Goal: Task Accomplishment & Management: Complete application form

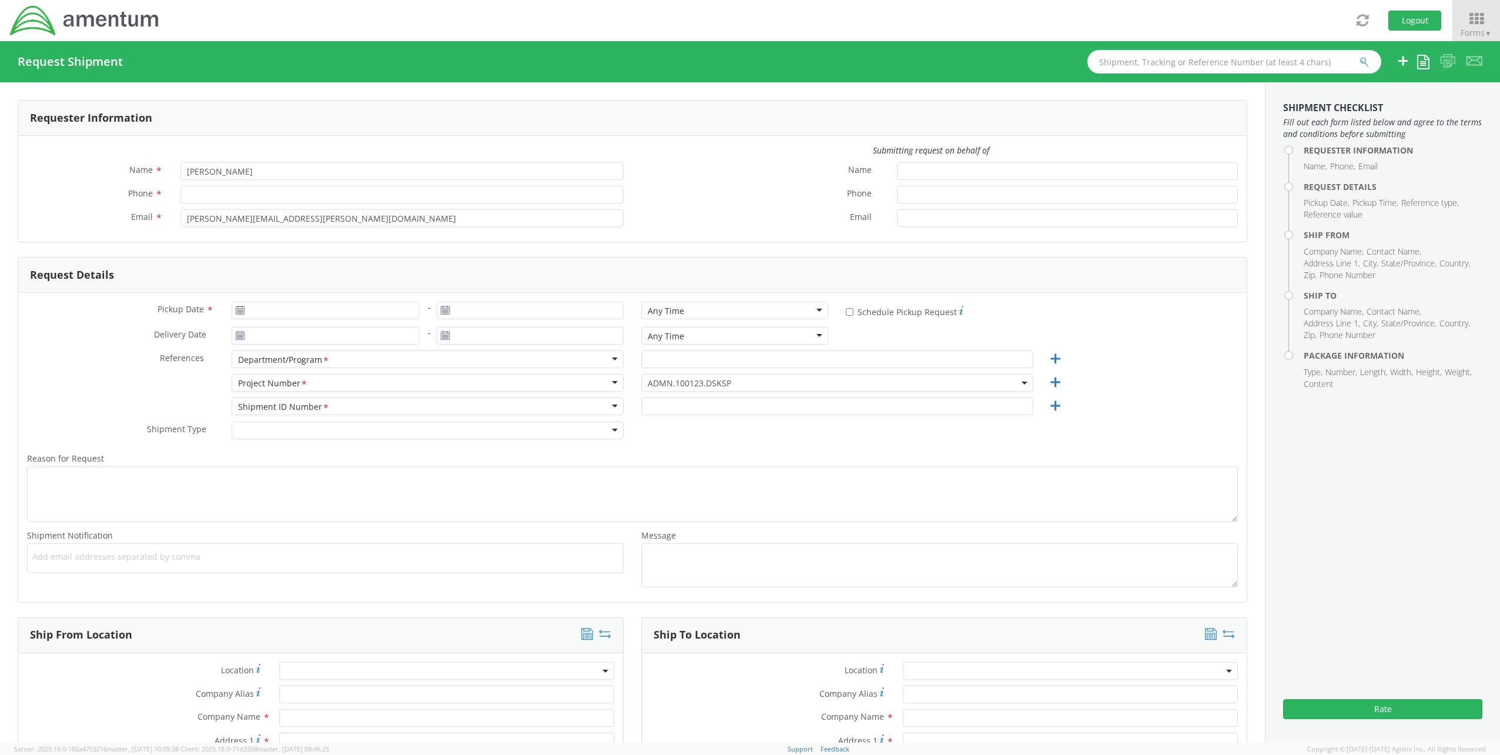
drag, startPoint x: 752, startPoint y: 383, endPoint x: 732, endPoint y: 388, distance: 20.5
click at [752, 383] on span "ADMN.100123.DSKSP" at bounding box center [837, 382] width 379 height 11
type input "[PERSON_NAME]"
type input "[PERSON_NAME][EMAIL_ADDRESS][PERSON_NAME][DOMAIN_NAME]"
click at [736, 386] on span at bounding box center [837, 383] width 392 height 18
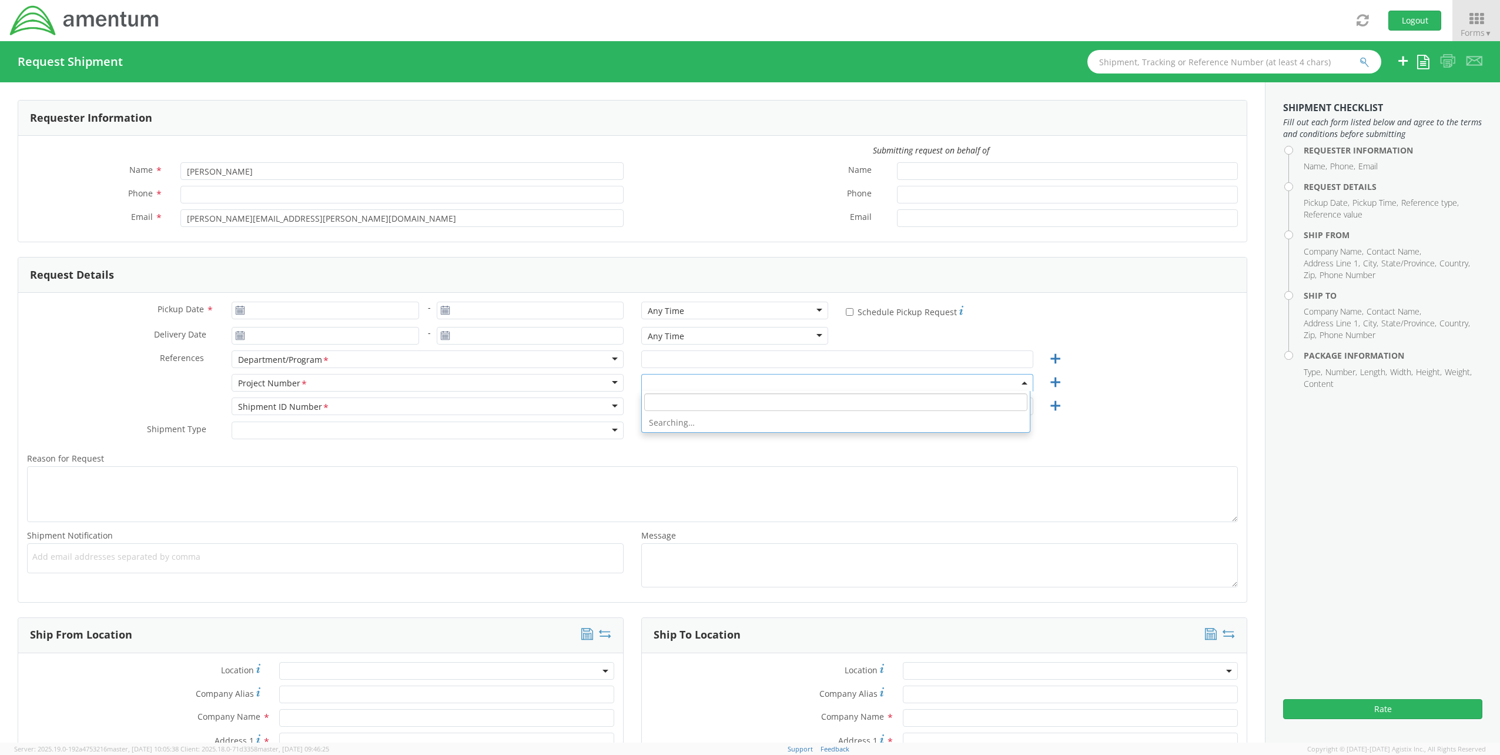
click at [701, 406] on input "search" at bounding box center [835, 402] width 383 height 18
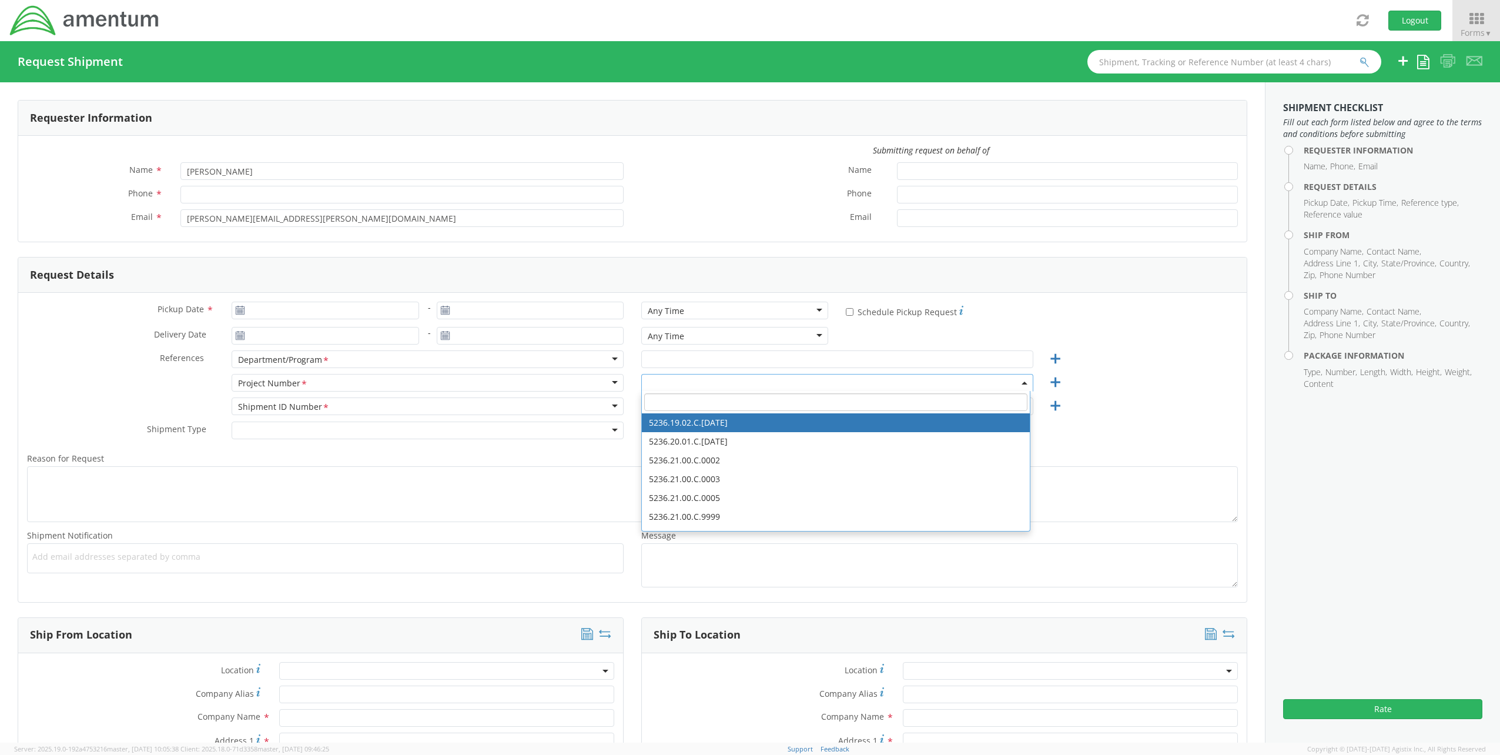
paste input "6097.5.000.00.F.00.0.00C.000"
type input "6097.5.000.00.F.00.0.00C.000"
select select "ADMN.100123.DSKSP"
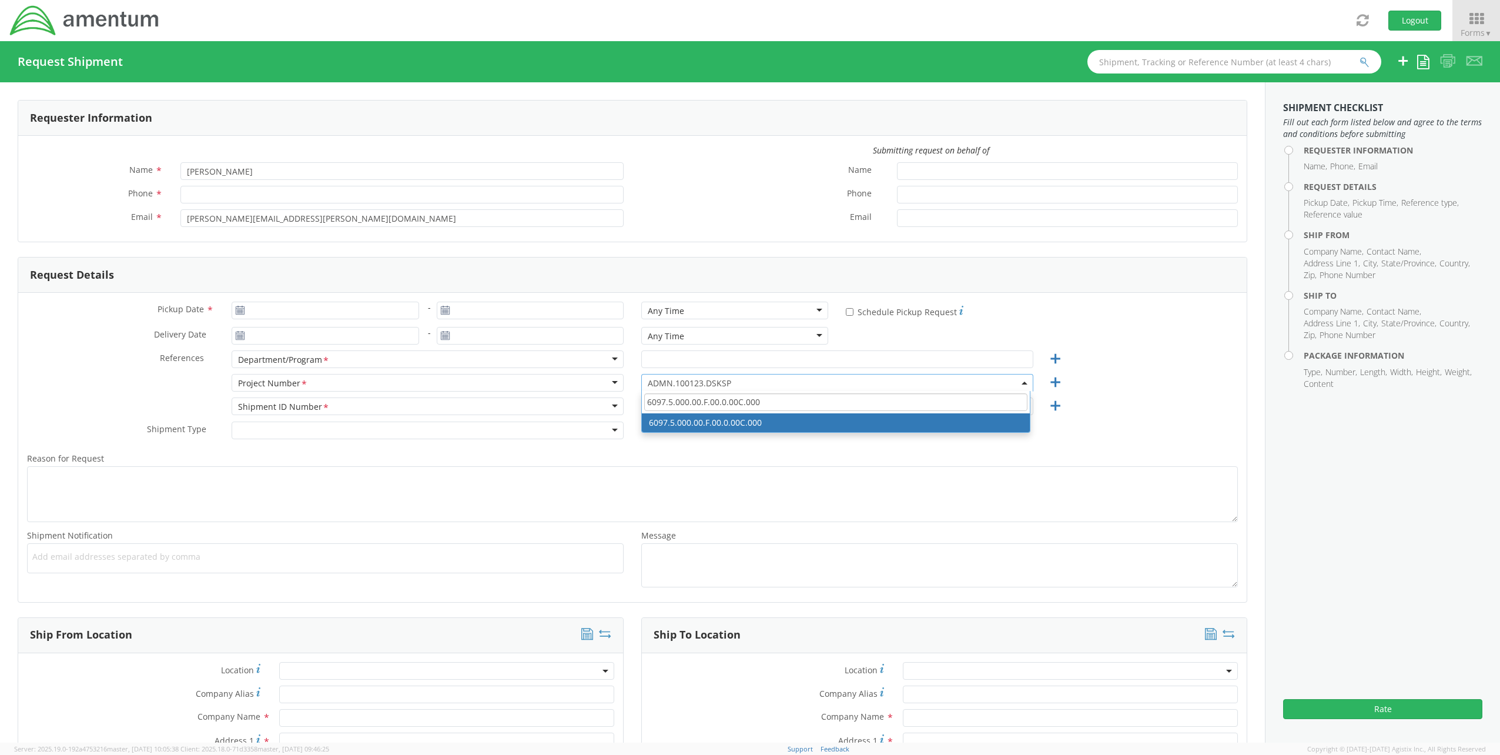
drag, startPoint x: 778, startPoint y: 399, endPoint x: 476, endPoint y: 394, distance: 302.1
click at [476, 394] on div "Project Number <span class="required">*</span> Project Number * Account Type Ac…" at bounding box center [632, 386] width 1228 height 24
paste input "4901.00.01.C.0115.VMT2G.NC"
drag, startPoint x: 789, startPoint y: 402, endPoint x: 383, endPoint y: 395, distance: 406.2
click at [384, 395] on div "Project Number <span class="required">*</span> Project Number * Account Type Ac…" at bounding box center [632, 386] width 1228 height 24
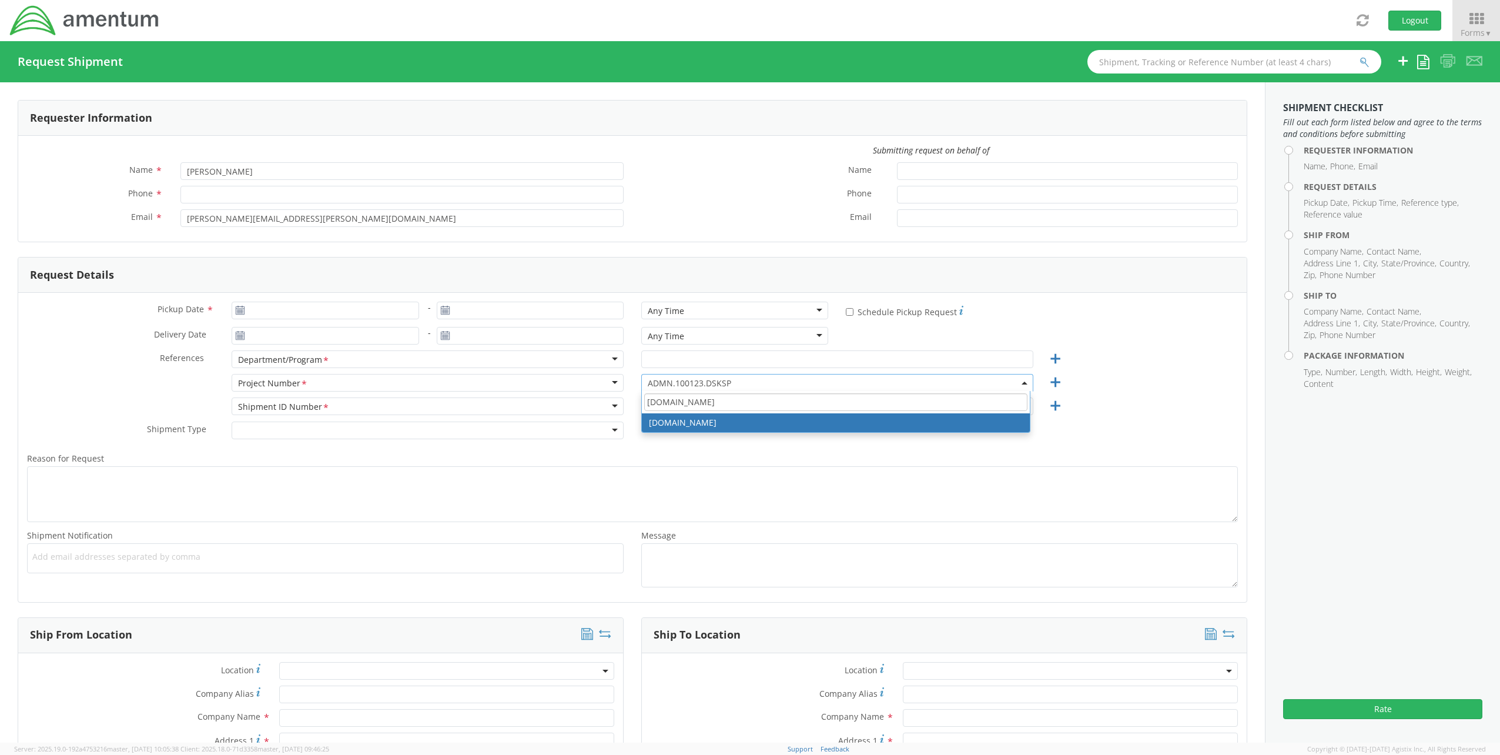
paste input "OVHD.600535.00PMO"
drag, startPoint x: 754, startPoint y: 397, endPoint x: 263, endPoint y: 393, distance: 490.8
click at [263, 393] on div "Project Number <span class="required">*</span> Project Number * Account Type Ac…" at bounding box center [632, 386] width 1228 height 24
paste input "100594.00000"
type input "OVHD.100594.00000"
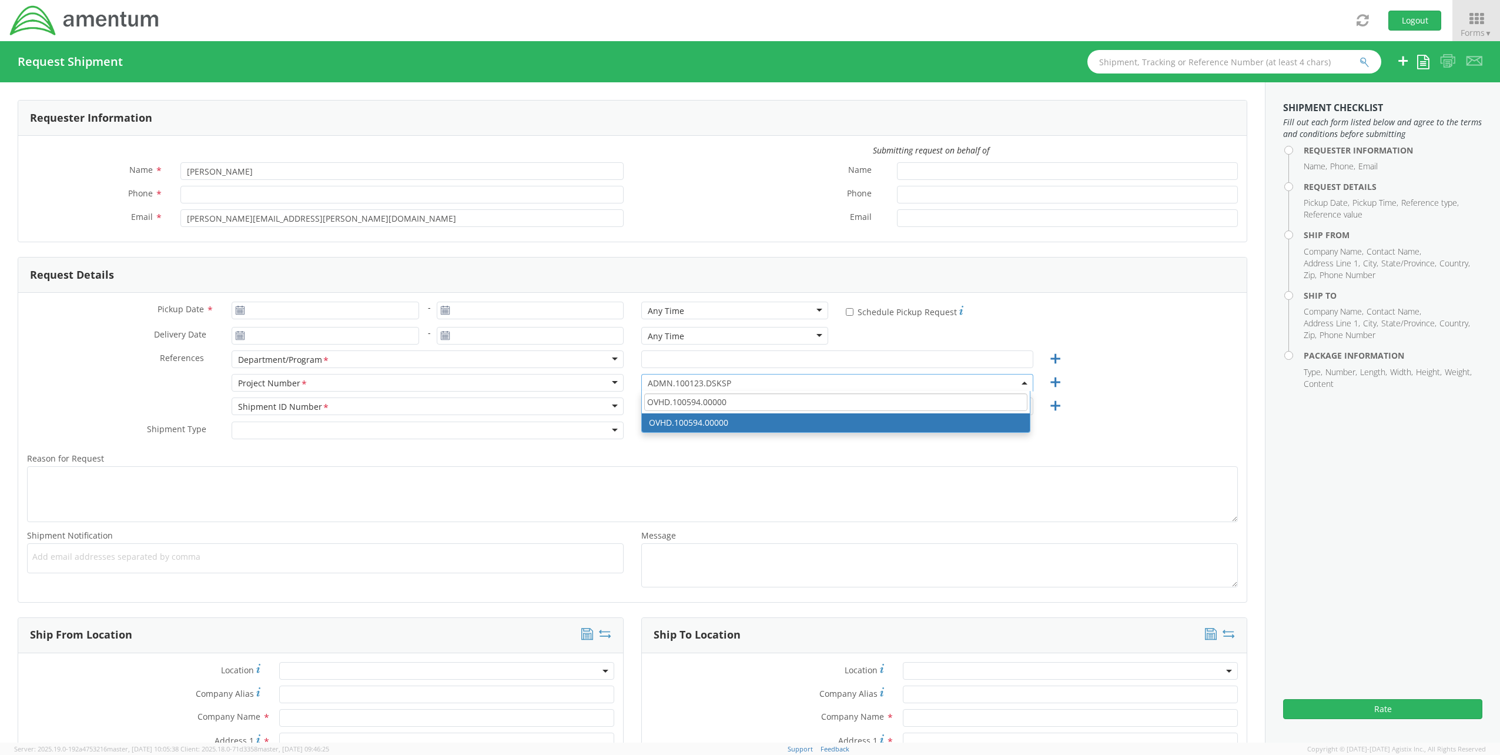
drag, startPoint x: 770, startPoint y: 406, endPoint x: 420, endPoint y: 380, distance: 350.6
click at [424, 380] on div "Project Number <span class="required">*</span> Project Number * Account Type Ac…" at bounding box center [632, 386] width 1228 height 24
